Goal: Task Accomplishment & Management: Manage account settings

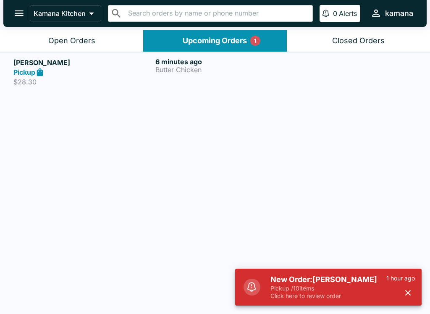
click at [85, 32] on button "Open Orders" at bounding box center [71, 40] width 143 height 21
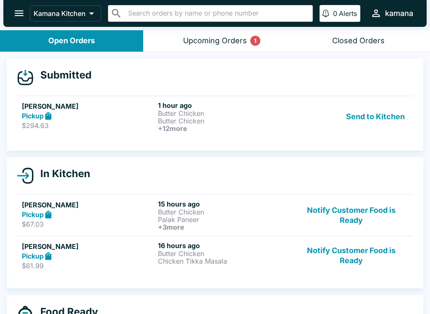
click at [269, 108] on h6 "1 hour ago" at bounding box center [224, 105] width 133 height 8
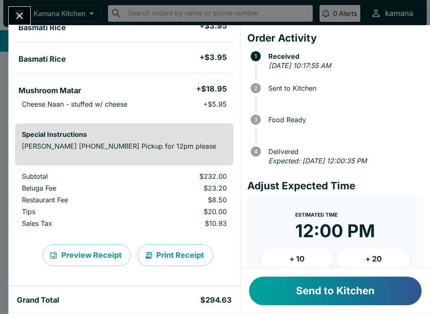
scroll to position [532, 0]
click at [16, 4] on div "Minami Morita Order # 730757 Pickup 14 Items Cancel Order Butter Chicken + $19.…" at bounding box center [215, 157] width 430 height 314
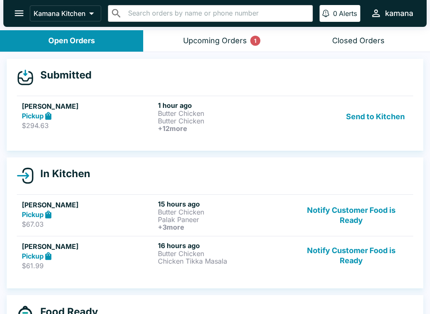
click at [201, 36] on div "Upcoming Orders 1" at bounding box center [215, 41] width 64 height 10
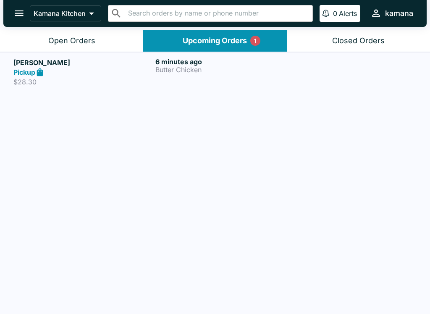
click at [127, 58] on h5 "[PERSON_NAME]" at bounding box center [82, 63] width 139 height 10
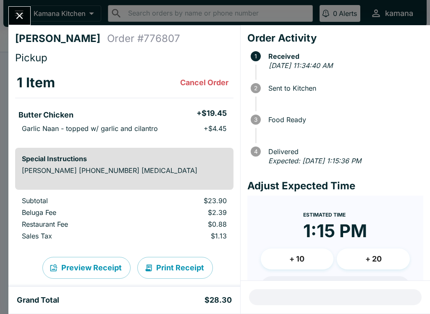
click at [22, 10] on icon "Close" at bounding box center [19, 15] width 11 height 11
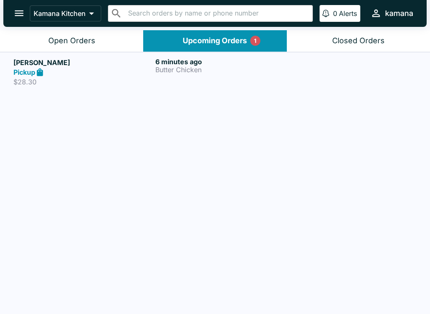
click at [67, 34] on button "Open Orders" at bounding box center [71, 40] width 143 height 21
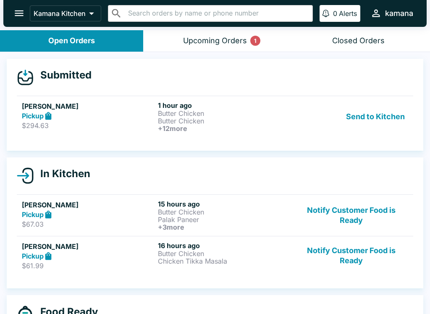
click at [130, 103] on h5 "[PERSON_NAME]" at bounding box center [88, 106] width 133 height 10
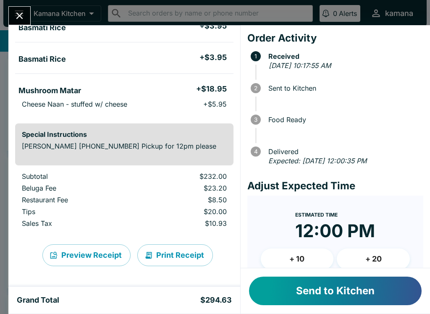
scroll to position [532, 0]
click at [365, 289] on button "Send to Kitchen" at bounding box center [335, 291] width 173 height 29
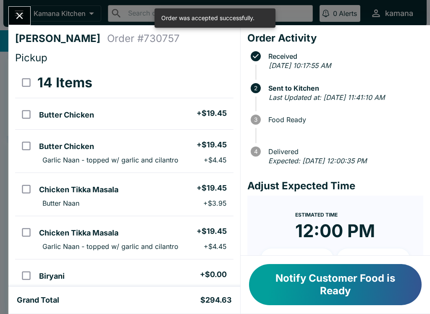
scroll to position [0, 0]
click at [16, 8] on button "Close" at bounding box center [19, 16] width 21 height 18
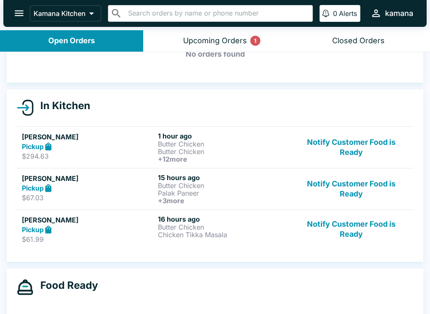
scroll to position [70, 0]
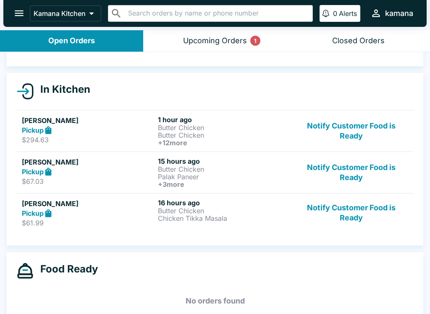
click at [375, 201] on button "Notify Customer Food is Ready" at bounding box center [352, 213] width 114 height 29
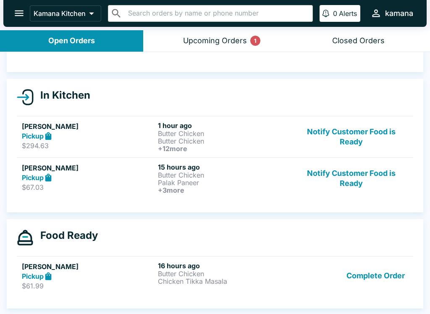
scroll to position [64, 0]
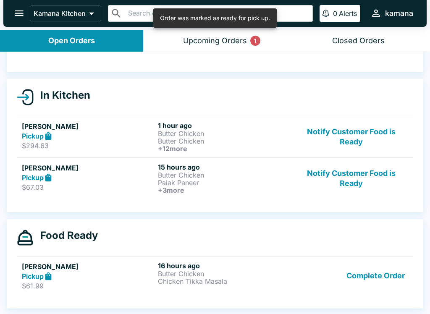
click at [371, 169] on button "Notify Customer Food is Ready" at bounding box center [352, 178] width 114 height 31
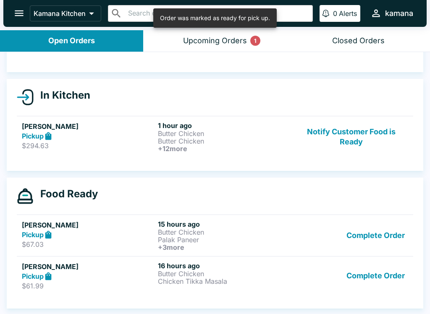
click at [246, 128] on h6 "1 hour ago" at bounding box center [224, 125] width 133 height 8
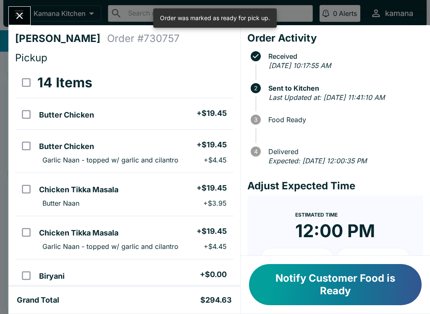
click at [17, 10] on icon "Close" at bounding box center [19, 15] width 11 height 11
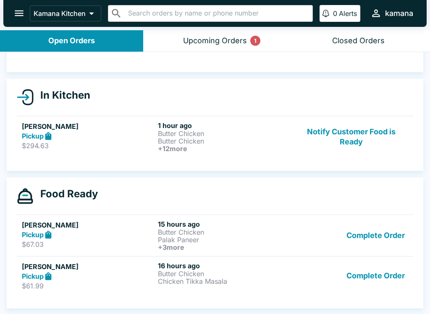
click at [238, 50] on button "Upcoming Orders 1" at bounding box center [214, 40] width 143 height 21
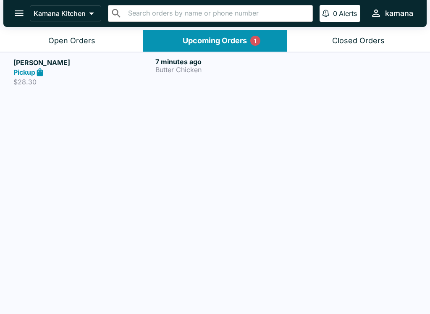
click at [229, 34] on button "Upcoming Orders 1" at bounding box center [214, 40] width 143 height 21
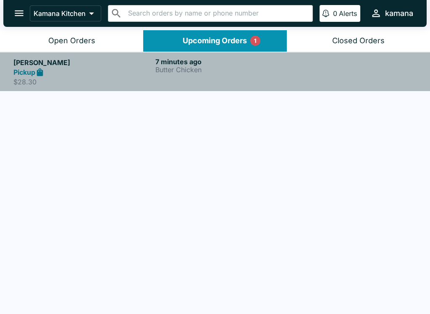
click at [214, 56] on link "[PERSON_NAME] Pickup $28.30 7 minutes ago Butter Chicken" at bounding box center [215, 72] width 430 height 40
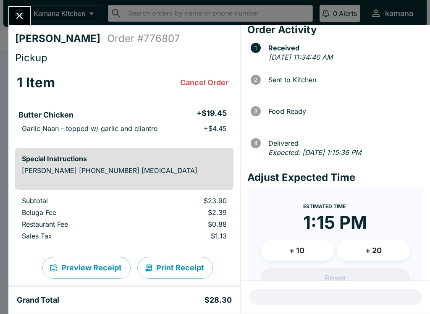
scroll to position [9, 0]
click at [25, 12] on icon "Close" at bounding box center [19, 15] width 11 height 11
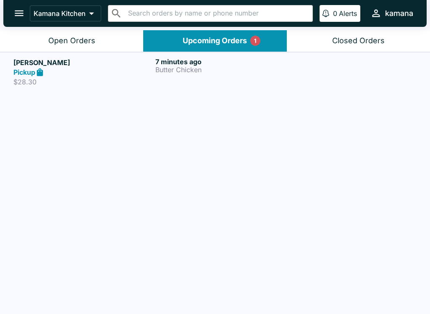
click at [56, 31] on button "Open Orders" at bounding box center [71, 40] width 143 height 21
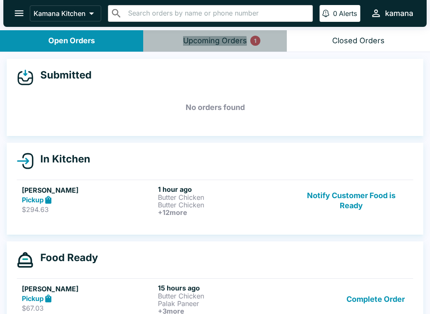
click at [207, 43] on div "Upcoming Orders 1" at bounding box center [215, 41] width 64 height 10
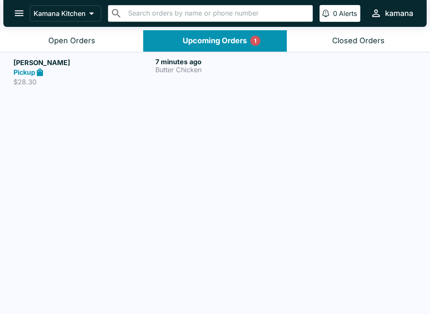
click at [217, 67] on p "Butter Chicken" at bounding box center [225, 70] width 139 height 8
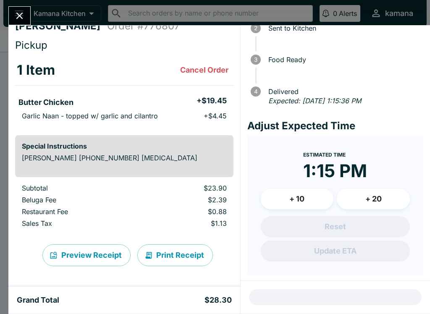
scroll to position [13, 0]
click at [177, 255] on button "Print Receipt" at bounding box center [175, 256] width 76 height 22
click at [30, 10] on div at bounding box center [19, 15] width 22 height 19
click at [26, 14] on button "Close" at bounding box center [19, 16] width 21 height 18
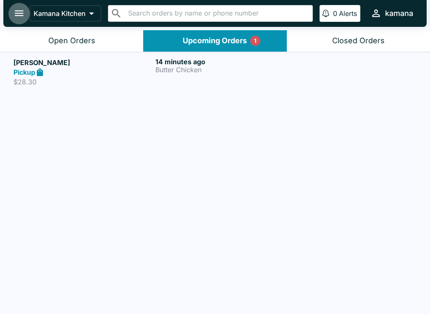
click at [21, 13] on icon "open drawer" at bounding box center [18, 13] width 11 height 11
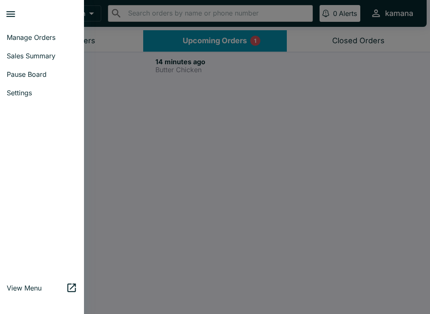
click at [42, 25] on ul "Manage Orders Sales Summary Pause Board Settings" at bounding box center [42, 65] width 84 height 81
click at [44, 32] on link "Manage Orders" at bounding box center [42, 37] width 84 height 18
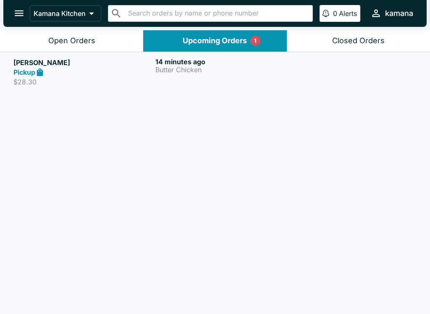
click at [17, 12] on icon "open drawer" at bounding box center [18, 13] width 11 height 11
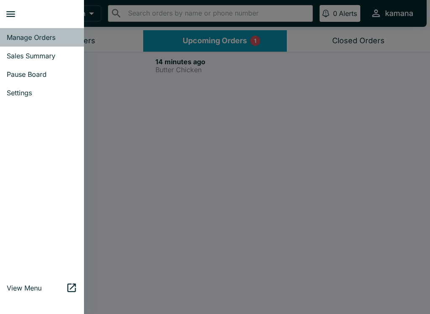
click at [47, 46] on link "Manage Orders" at bounding box center [42, 37] width 84 height 18
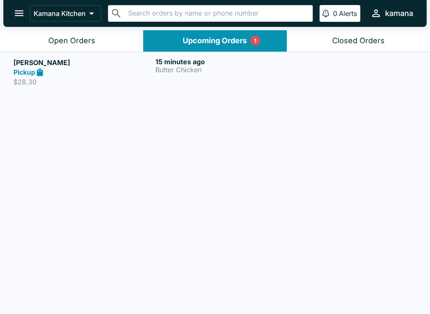
click at [16, 12] on icon "open drawer" at bounding box center [18, 13] width 11 height 11
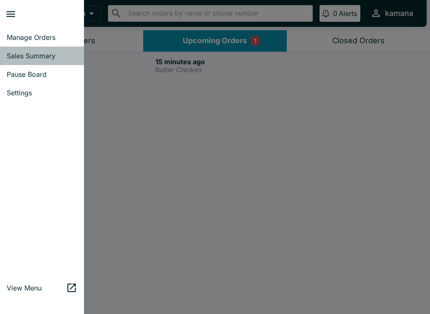
click at [33, 54] on span "Sales Summary" at bounding box center [42, 56] width 71 height 8
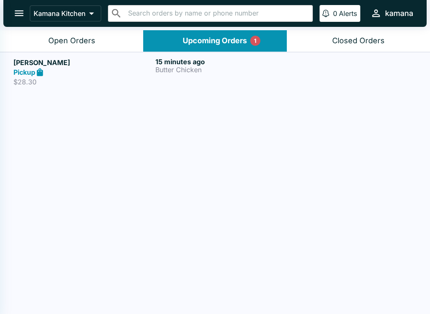
select select "03:00"
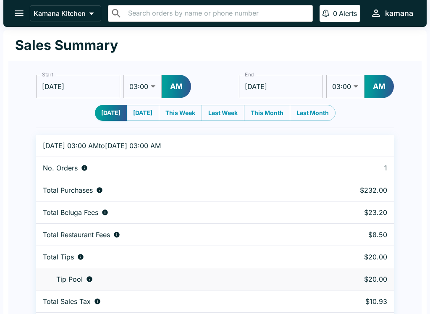
click at [20, 11] on icon "open drawer" at bounding box center [19, 14] width 9 height 6
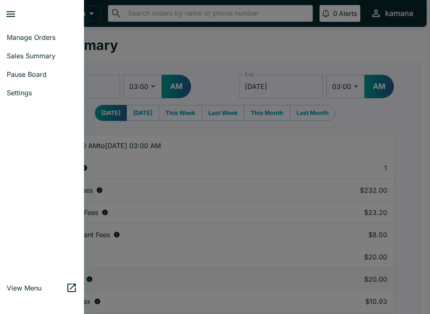
click at [25, 36] on span "Manage Orders" at bounding box center [42, 37] width 71 height 8
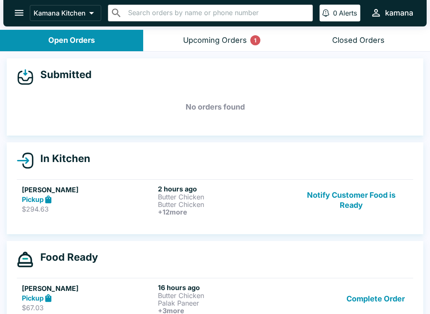
scroll to position [1, 0]
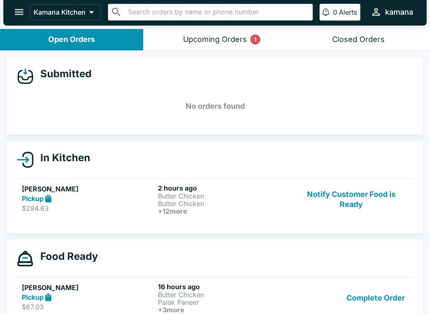
click at [258, 29] on button "Upcoming Orders 1" at bounding box center [214, 39] width 143 height 21
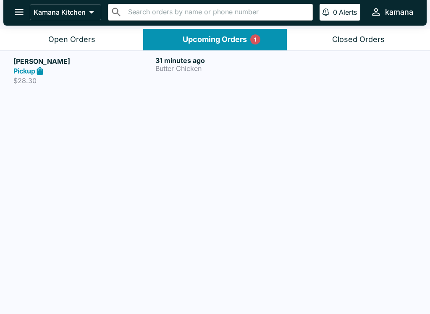
scroll to position [0, 0]
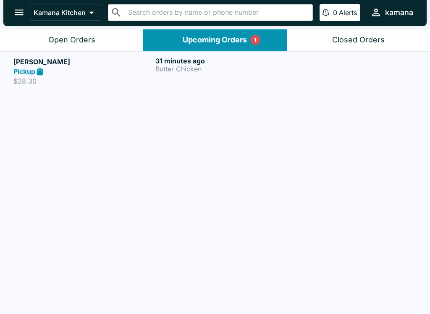
click at [45, 64] on h5 "[PERSON_NAME]" at bounding box center [82, 62] width 139 height 10
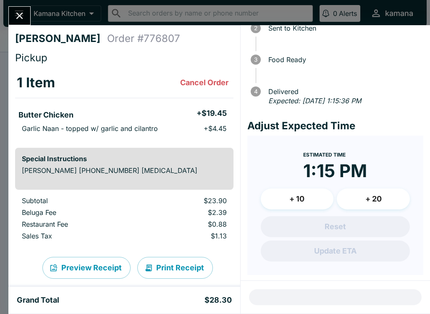
click at [20, 13] on icon "Close" at bounding box center [19, 15] width 11 height 11
